Goal: Entertainment & Leisure: Consume media (video, audio)

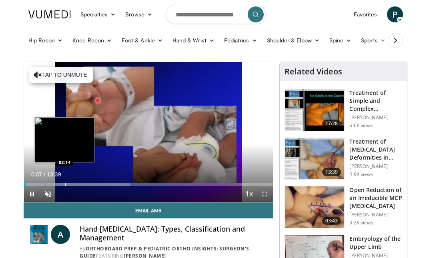
click at [64, 182] on div "Loaded : 42.70% 00:07 02:14" at bounding box center [149, 183] width 250 height 8
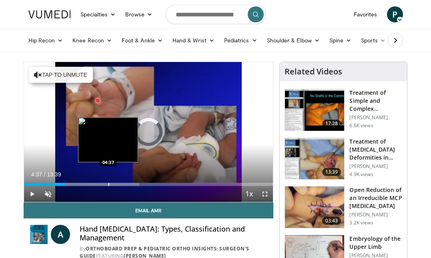
click at [108, 182] on div "Loaded : 46.30% 02:15 04:37" at bounding box center [149, 183] width 250 height 8
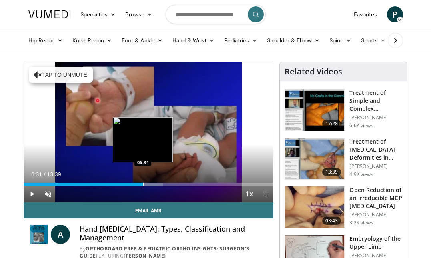
click at [143, 182] on div "Loaded : 56.00% 04:38 06:31" at bounding box center [149, 183] width 250 height 8
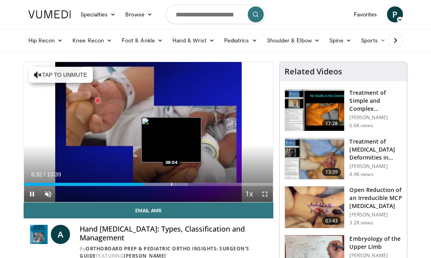
click at [172, 183] on div "Progress Bar" at bounding box center [171, 184] width 1 height 3
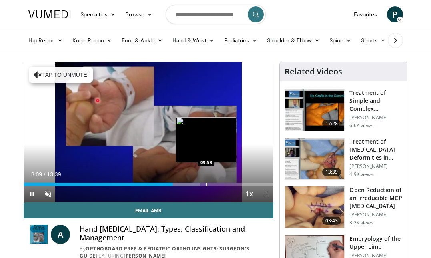
click at [206, 182] on div "Loaded : 70.63% 08:09 09:59" at bounding box center [149, 183] width 250 height 8
